Goal: Task Accomplishment & Management: Manage account settings

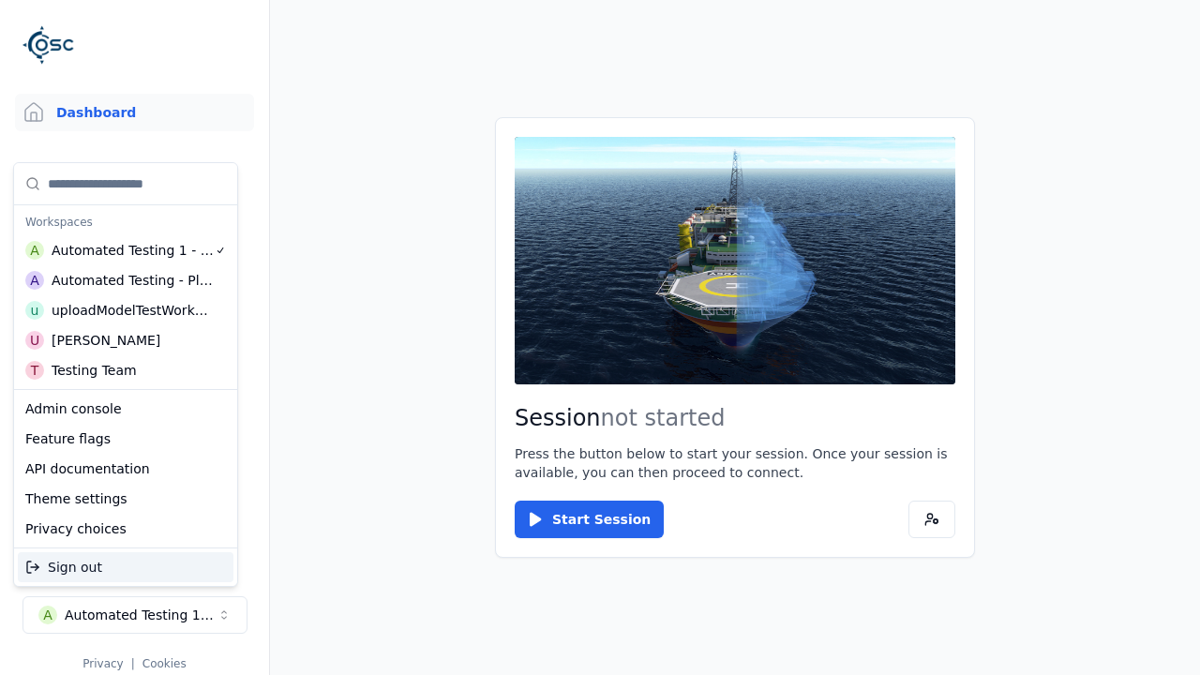
click at [126, 280] on div "Automated Testing - Playwright" at bounding box center [133, 280] width 162 height 19
click at [600, 338] on html "Support Dashboard Assets 3D Models Scenes Datasets Recordings Support Documenta…" at bounding box center [600, 337] width 1200 height 675
click at [134, 281] on link "Datasets" at bounding box center [134, 282] width 239 height 38
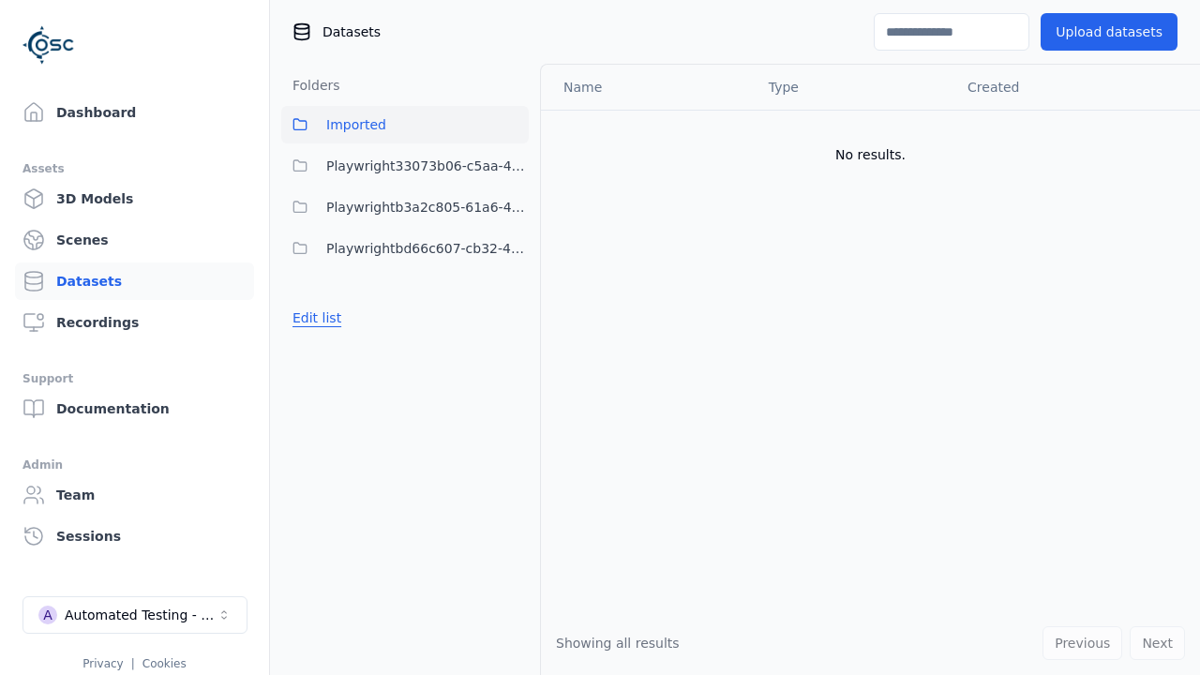
click at [313, 318] on button "Edit list" at bounding box center [316, 318] width 71 height 34
click at [330, 318] on link "Create folder" at bounding box center [336, 317] width 86 height 19
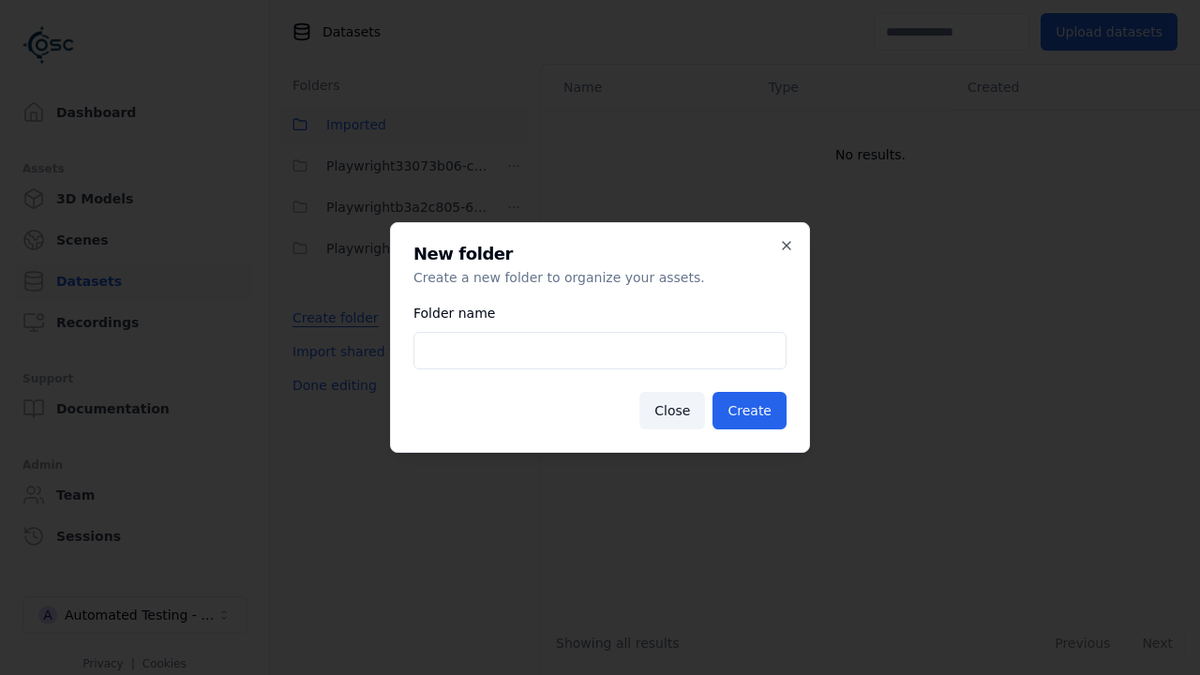
type input "**********"
click at [752, 411] on button "Create" at bounding box center [750, 411] width 74 height 38
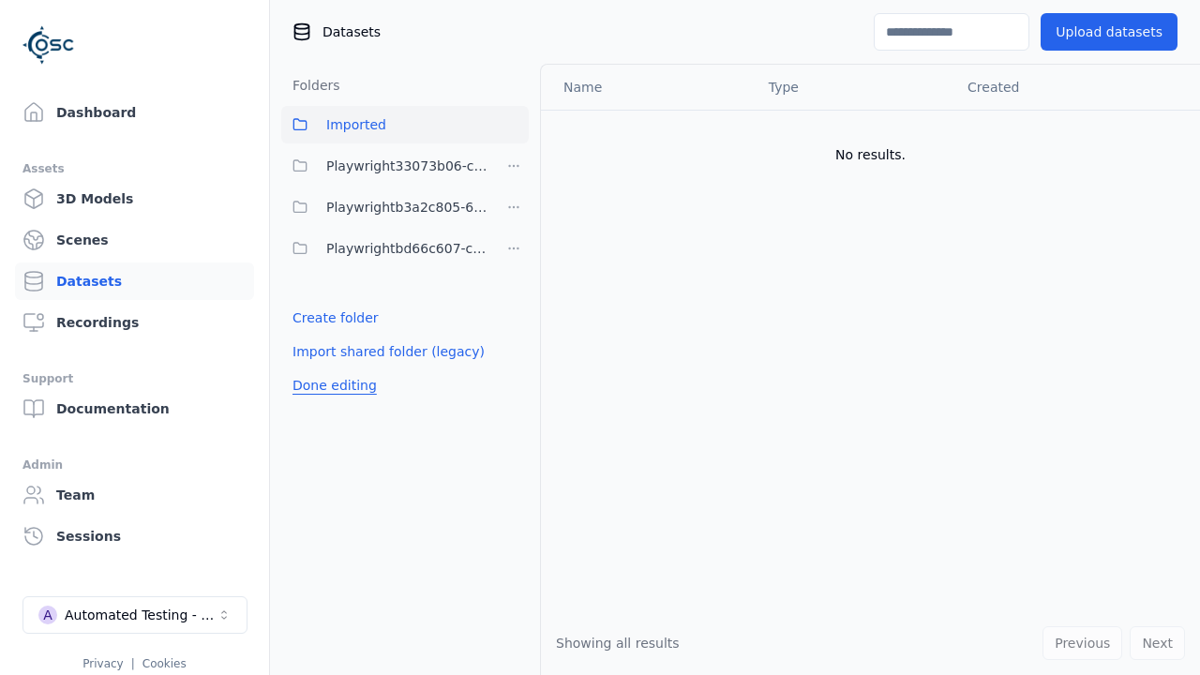
click at [329, 402] on button "Done editing" at bounding box center [334, 385] width 107 height 34
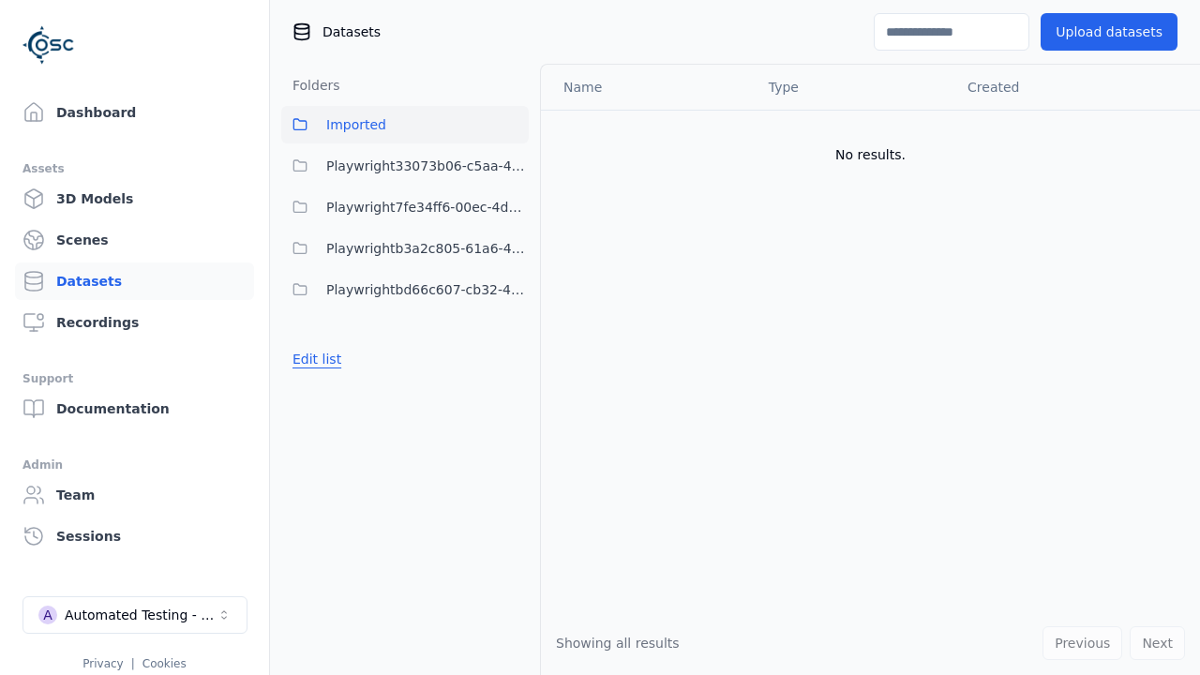
click at [313, 359] on button "Edit list" at bounding box center [316, 359] width 71 height 34
click at [514, 207] on html "Support Dashboard Assets 3D Models Scenes Datasets Recordings Support Documenta…" at bounding box center [600, 337] width 1200 height 675
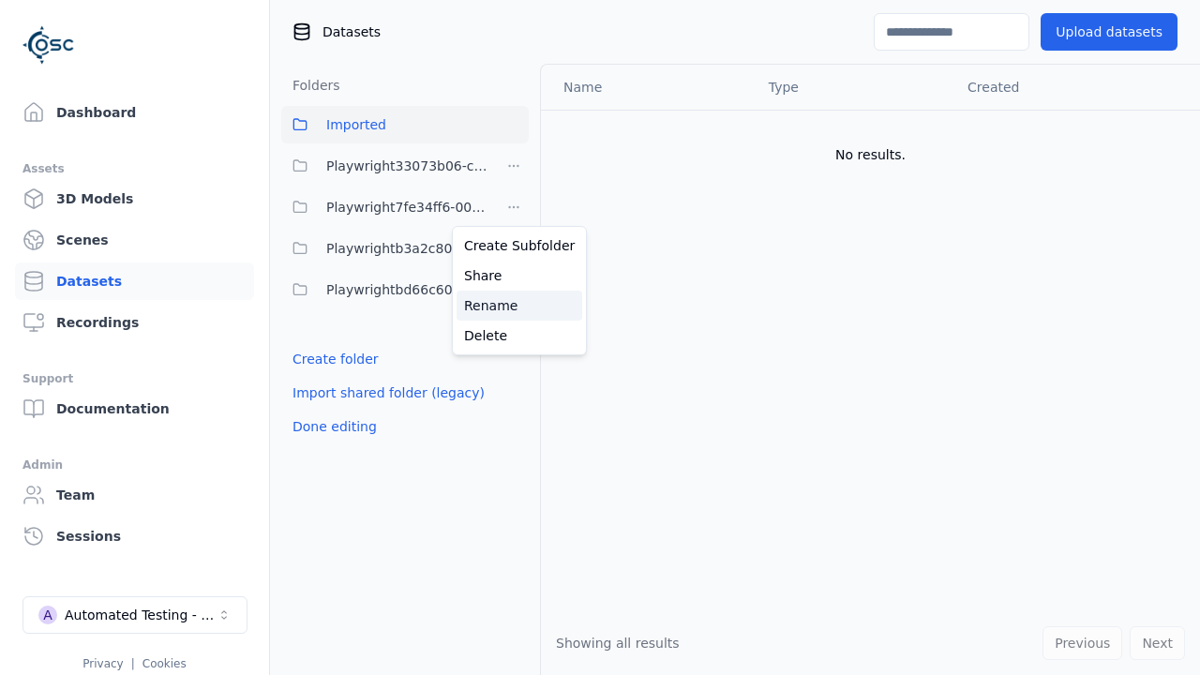
click at [513, 306] on div "Rename" at bounding box center [520, 306] width 126 height 30
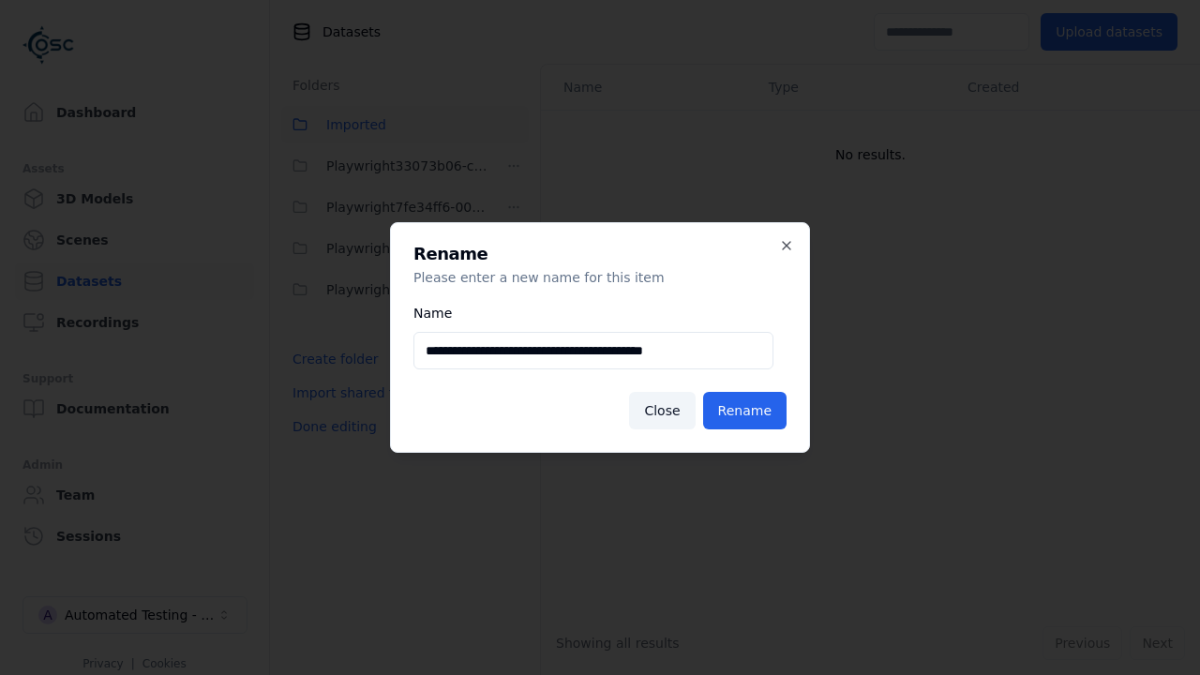
click at [594, 351] on input "**********" at bounding box center [593, 351] width 360 height 38
type input "**********"
click at [746, 411] on button "Rename" at bounding box center [744, 411] width 83 height 38
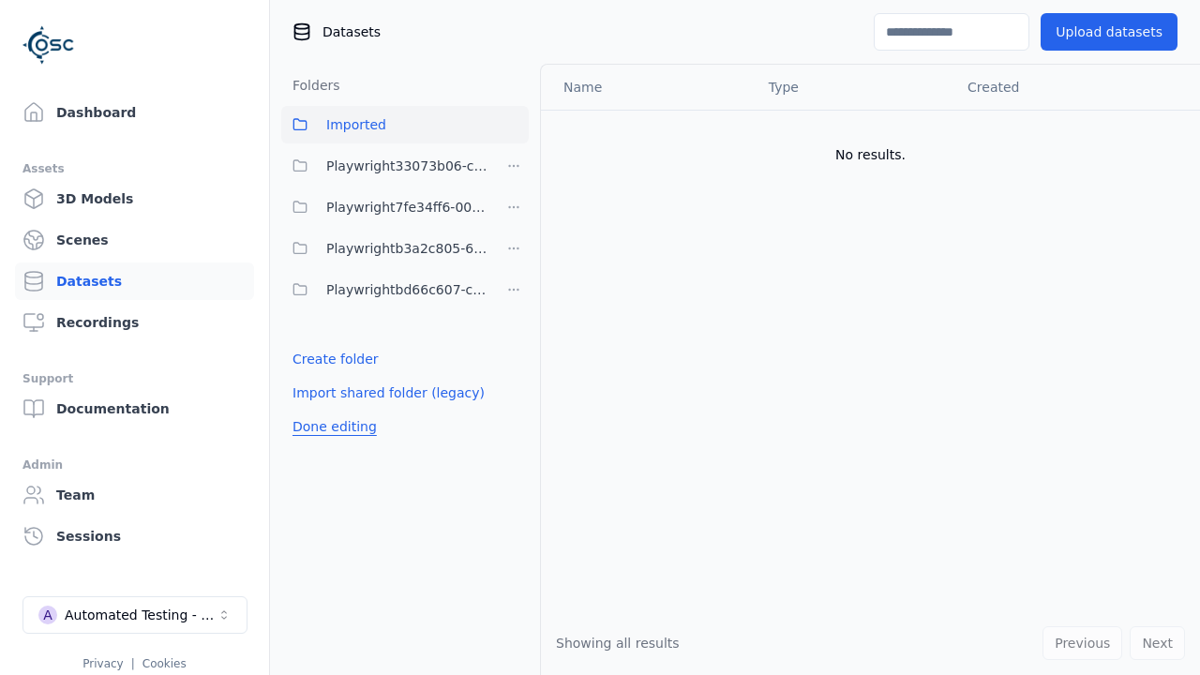
click at [329, 427] on button "Done editing" at bounding box center [334, 427] width 107 height 34
click at [313, 359] on button "Edit list" at bounding box center [316, 359] width 71 height 34
click at [514, 207] on html "Support Dashboard Assets 3D Models Scenes Datasets Recordings Support Documenta…" at bounding box center [600, 337] width 1200 height 675
click at [513, 336] on div "Delete" at bounding box center [520, 336] width 126 height 30
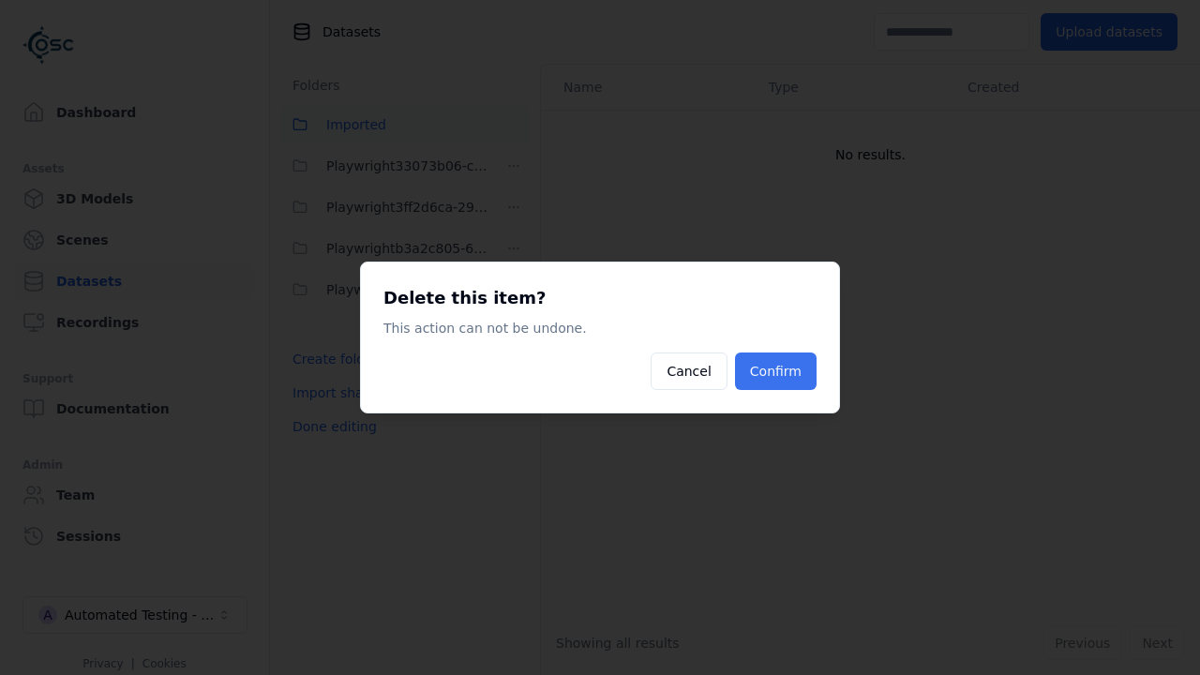
click at [778, 371] on button "Confirm" at bounding box center [776, 372] width 82 height 38
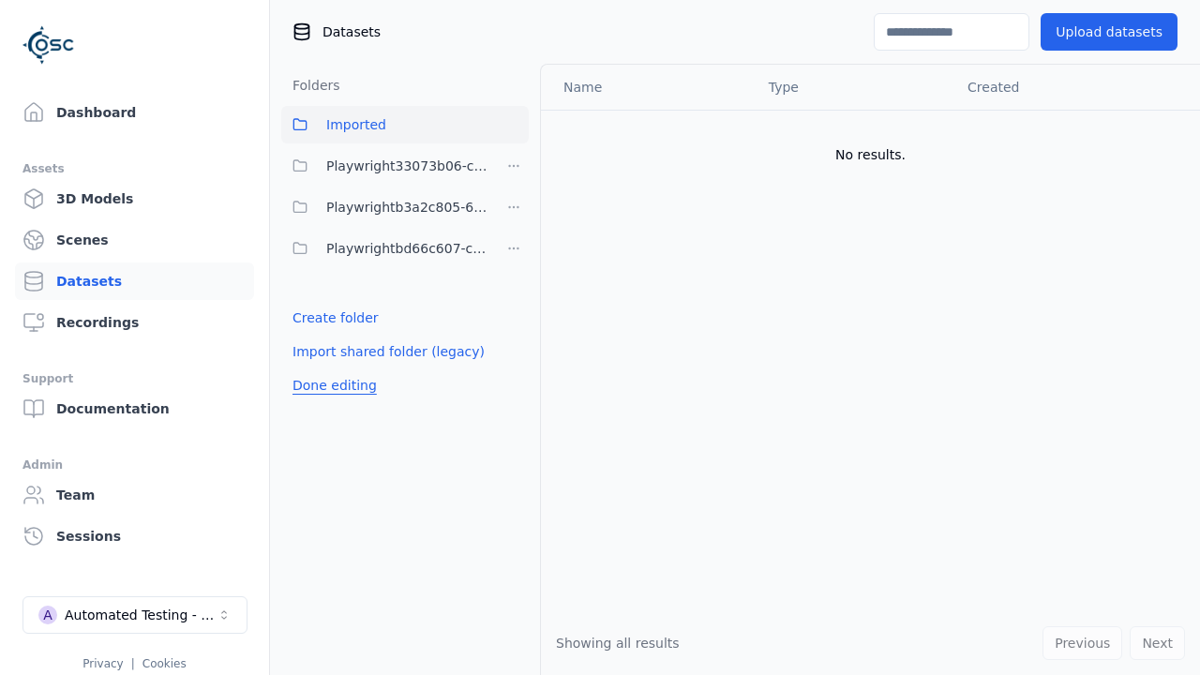
click at [329, 385] on button "Done editing" at bounding box center [334, 385] width 107 height 34
